Goal: Check status: Check status

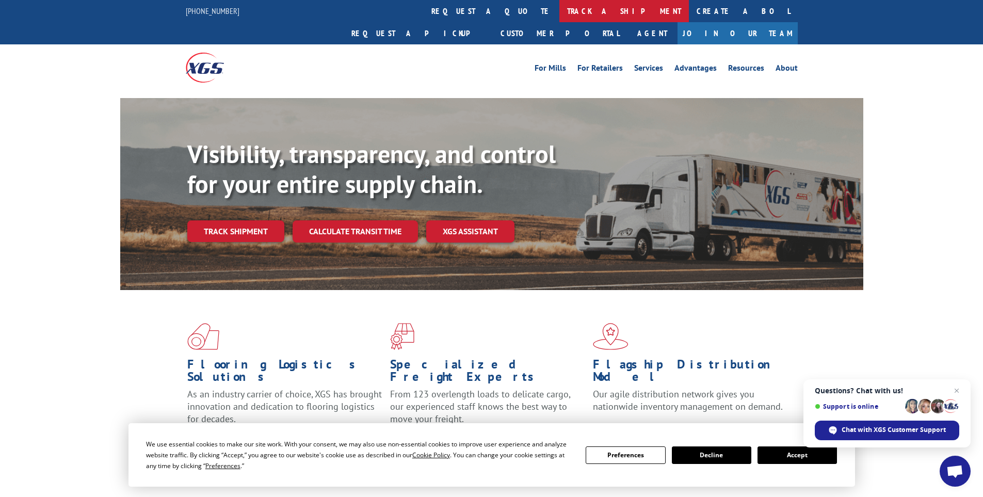
click at [559, 10] on link "track a shipment" at bounding box center [624, 11] width 130 height 22
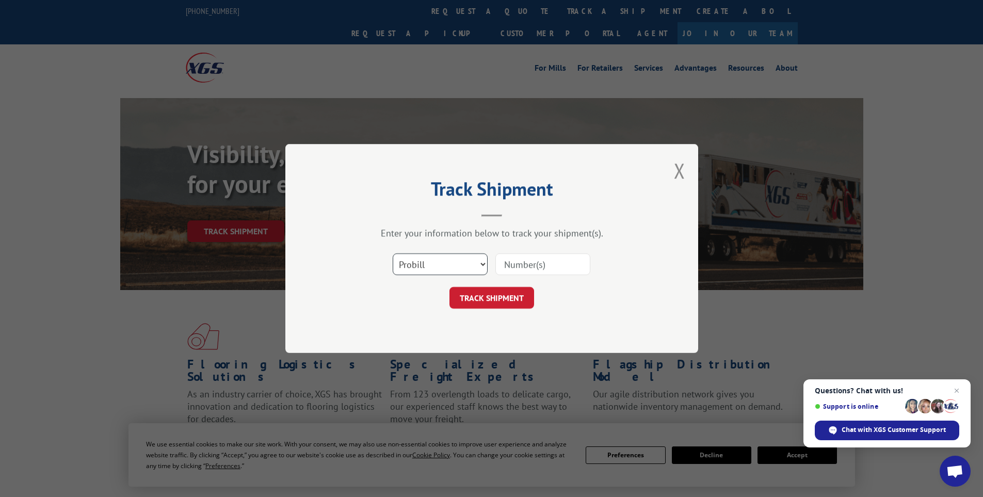
click at [457, 258] on select "Select category... Probill BOL PO" at bounding box center [440, 264] width 95 height 22
select select "bol"
click at [393, 253] on select "Select category... Probill BOL PO" at bounding box center [440, 264] width 95 height 22
click at [513, 271] on input at bounding box center [542, 264] width 95 height 22
click at [516, 267] on input at bounding box center [542, 264] width 95 height 22
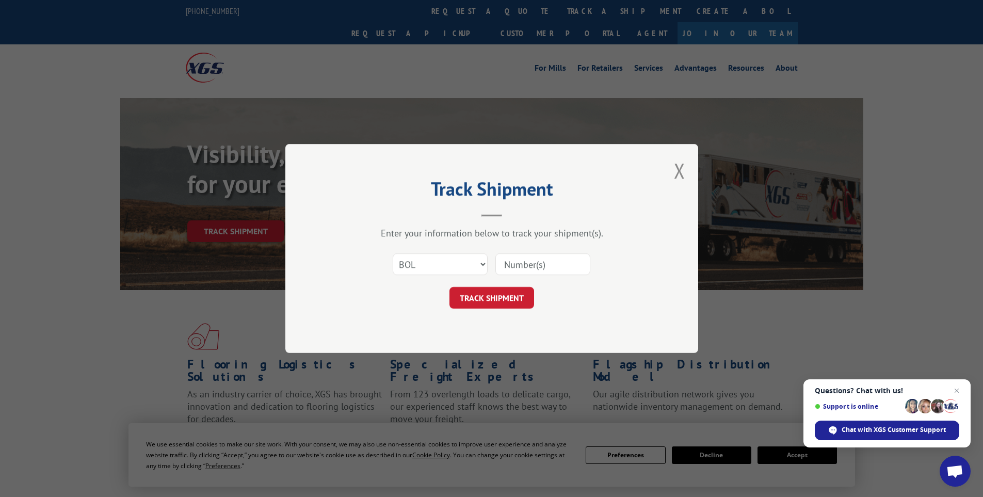
paste input "15340375"
type input "15340375"
click at [502, 292] on button "TRACK SHIPMENT" at bounding box center [491, 298] width 85 height 22
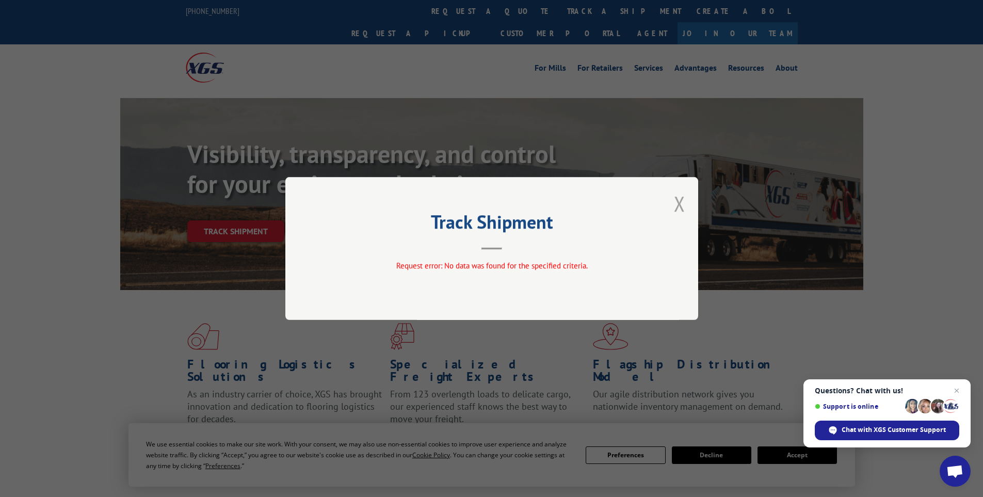
click at [683, 201] on button "Close modal" at bounding box center [679, 203] width 11 height 27
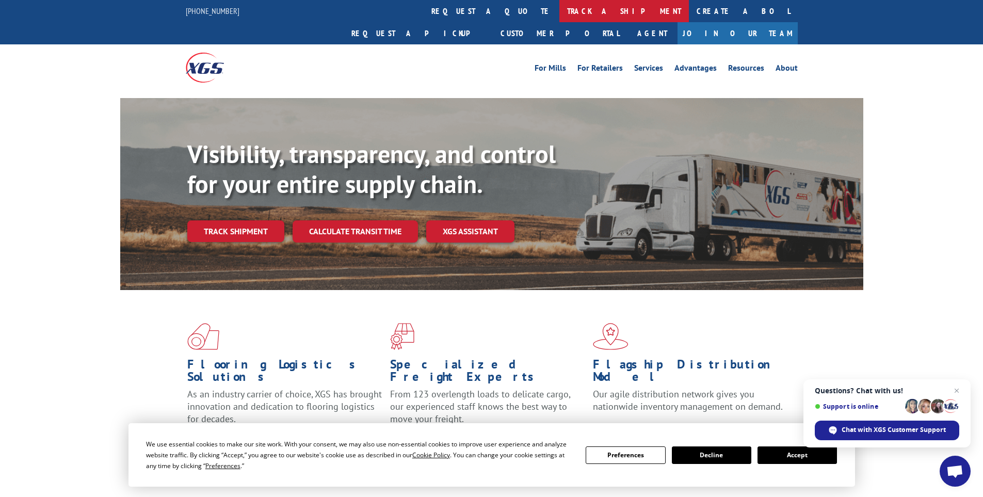
click at [559, 9] on link "track a shipment" at bounding box center [624, 11] width 130 height 22
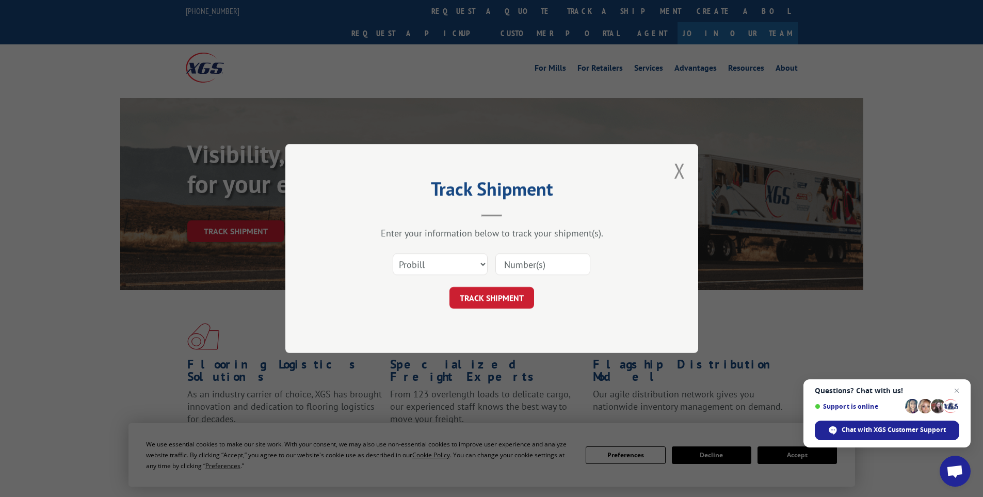
click at [433, 279] on div "Select category... Probill BOL PO" at bounding box center [492, 264] width 310 height 34
click at [503, 264] on input at bounding box center [542, 264] width 95 height 22
paste input "LTL1010538"
type input "LTL1010538"
click at [514, 298] on button "TRACK SHIPMENT" at bounding box center [491, 298] width 85 height 22
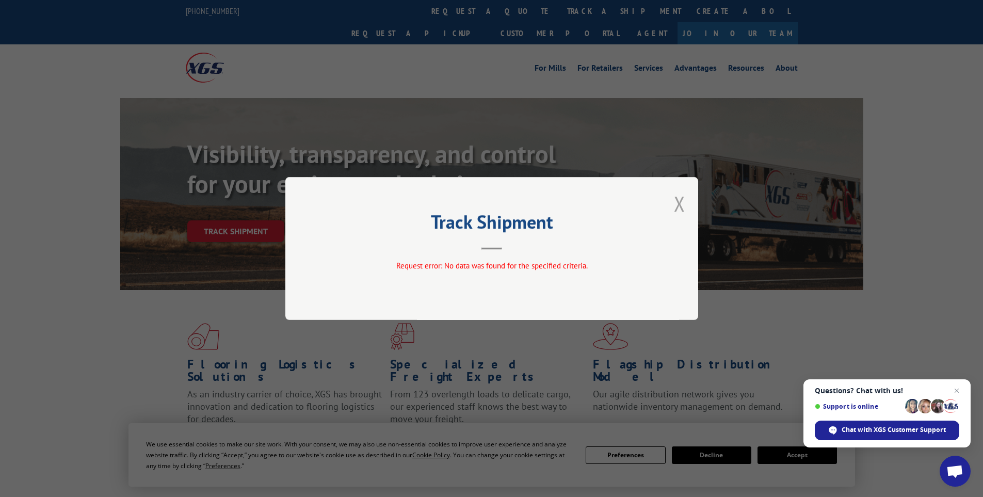
click at [679, 203] on button "Close modal" at bounding box center [679, 203] width 11 height 27
